Goal: Information Seeking & Learning: Find specific fact

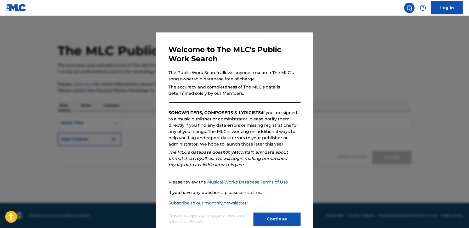
click at [271, 216] on button "Continue" at bounding box center [276, 218] width 47 height 13
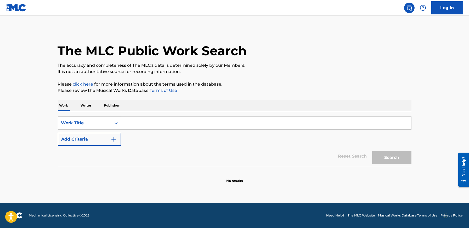
click at [223, 124] on input "Search Form" at bounding box center [266, 123] width 290 height 13
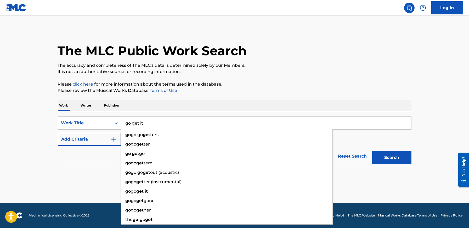
type input "go get it"
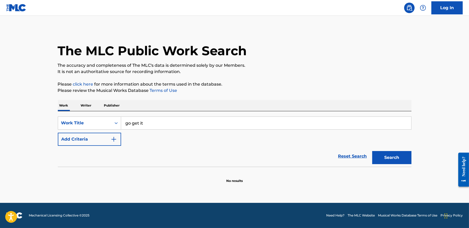
click at [99, 136] on button "Add Criteria" at bounding box center [89, 139] width 63 height 13
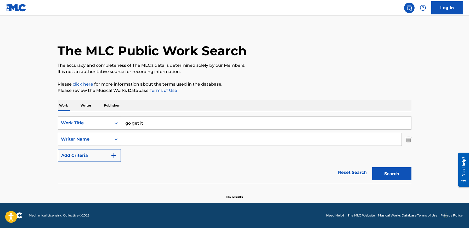
click at [154, 138] on input "Search Form" at bounding box center [261, 139] width 280 height 13
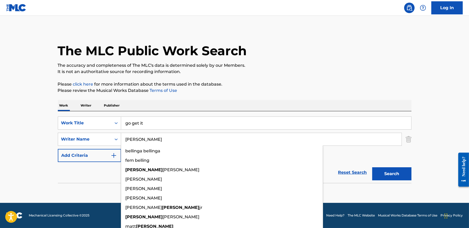
type input "[PERSON_NAME]"
click at [372, 167] on button "Search" at bounding box center [391, 173] width 39 height 13
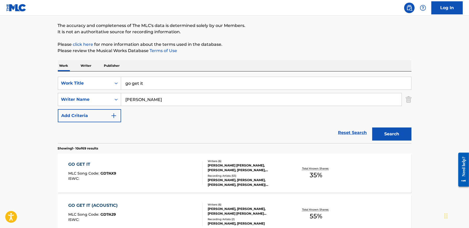
scroll to position [44, 0]
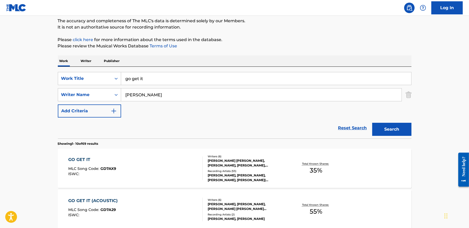
click at [114, 164] on div "GO GET IT MLC Song Code : GD7AX9 ISWC :" at bounding box center [92, 168] width 48 height 24
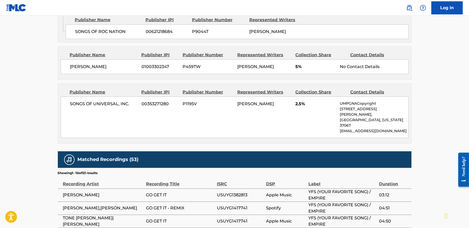
scroll to position [593, 0]
